Goal: Information Seeking & Learning: Learn about a topic

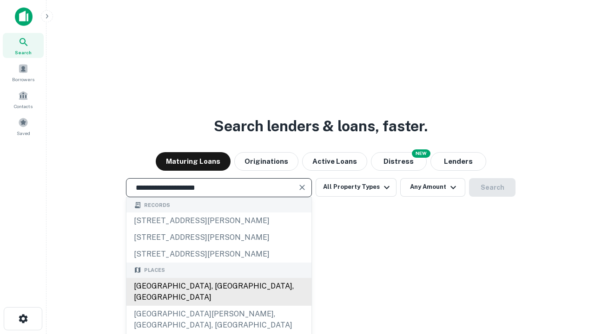
click at [218, 306] on div "[GEOGRAPHIC_DATA], [GEOGRAPHIC_DATA], [GEOGRAPHIC_DATA]" at bounding box center [218, 292] width 185 height 28
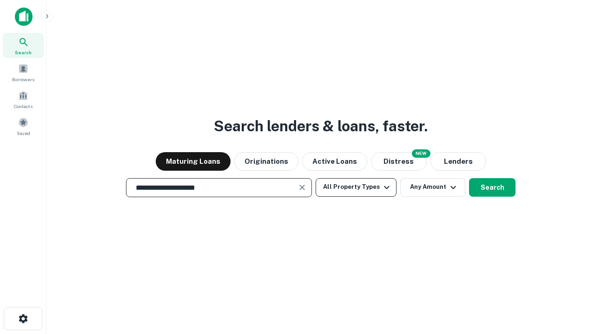
type input "**********"
click at [356, 187] on button "All Property Types" at bounding box center [355, 187] width 81 height 19
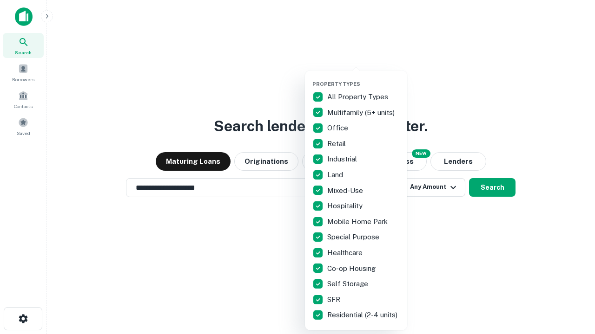
click at [363, 78] on button "button" at bounding box center [363, 78] width 102 height 0
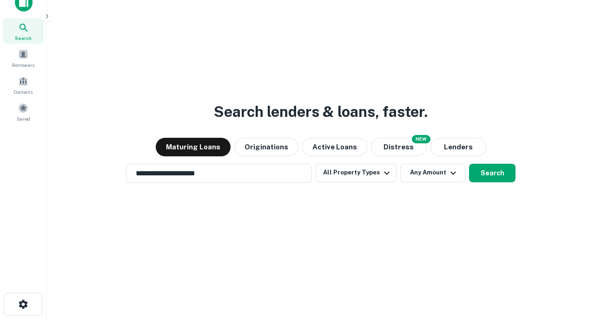
scroll to position [6, 112]
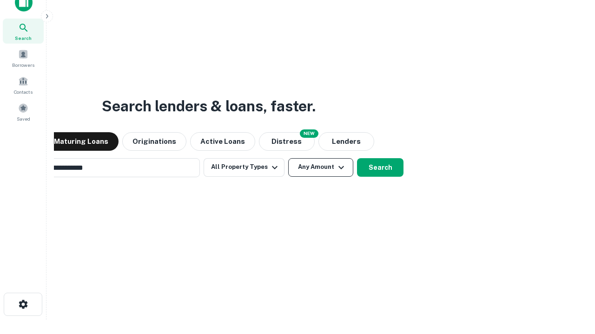
click at [288, 158] on button "Any Amount" at bounding box center [320, 167] width 65 height 19
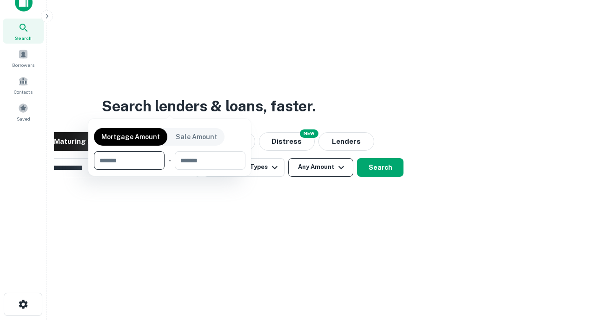
scroll to position [15, 0]
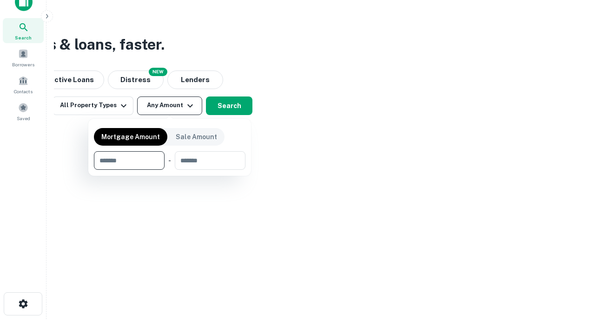
type input "*******"
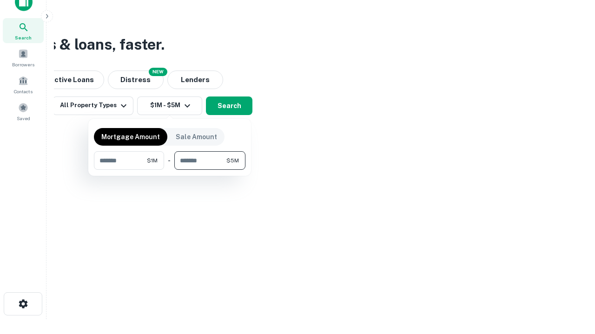
type input "*******"
click at [170, 170] on button "button" at bounding box center [169, 170] width 151 height 0
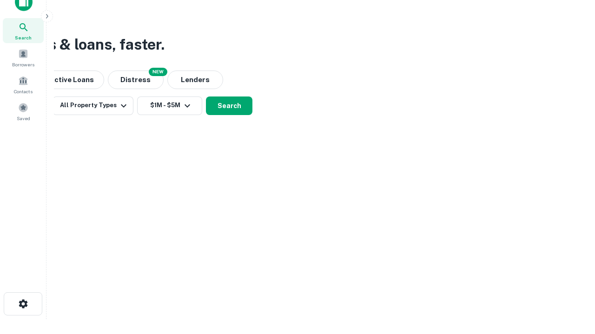
scroll to position [6, 171]
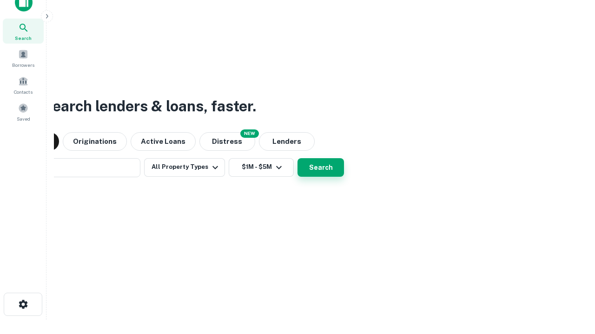
click at [297, 158] on button "Search" at bounding box center [320, 167] width 46 height 19
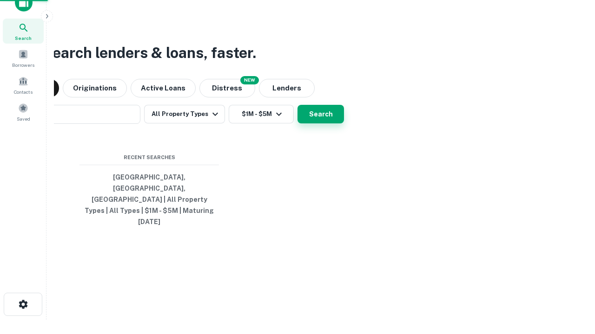
scroll to position [25, 263]
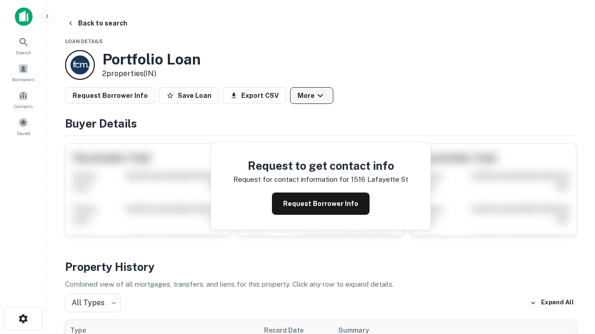
click at [311, 96] on button "More" at bounding box center [311, 95] width 43 height 17
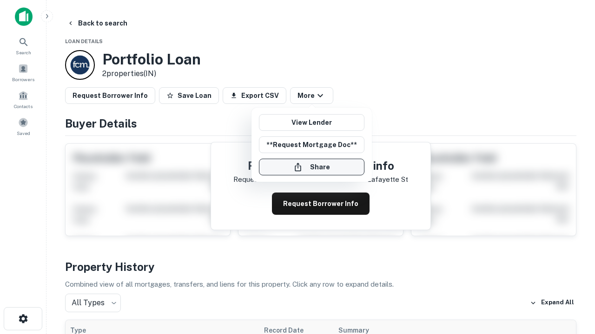
click at [311, 167] on button "Share" at bounding box center [311, 167] width 105 height 17
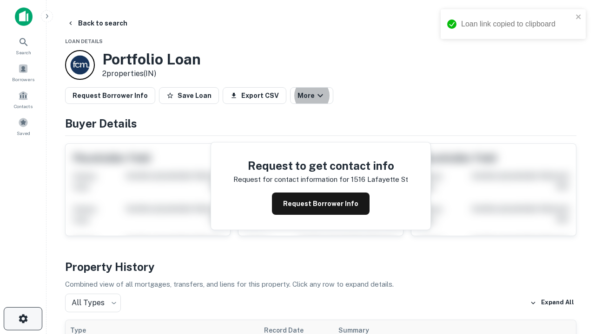
click at [23, 319] on icon "button" at bounding box center [23, 319] width 11 height 11
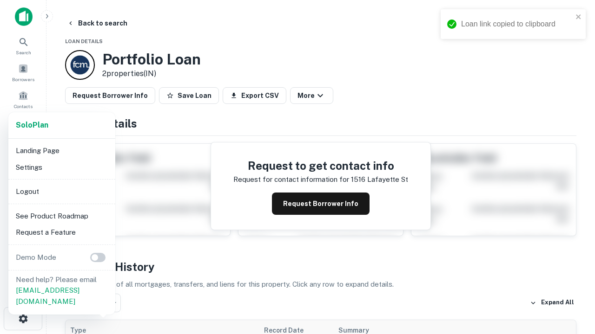
click at [61, 191] on li "Logout" at bounding box center [61, 192] width 99 height 17
